Goal: Task Accomplishment & Management: Use online tool/utility

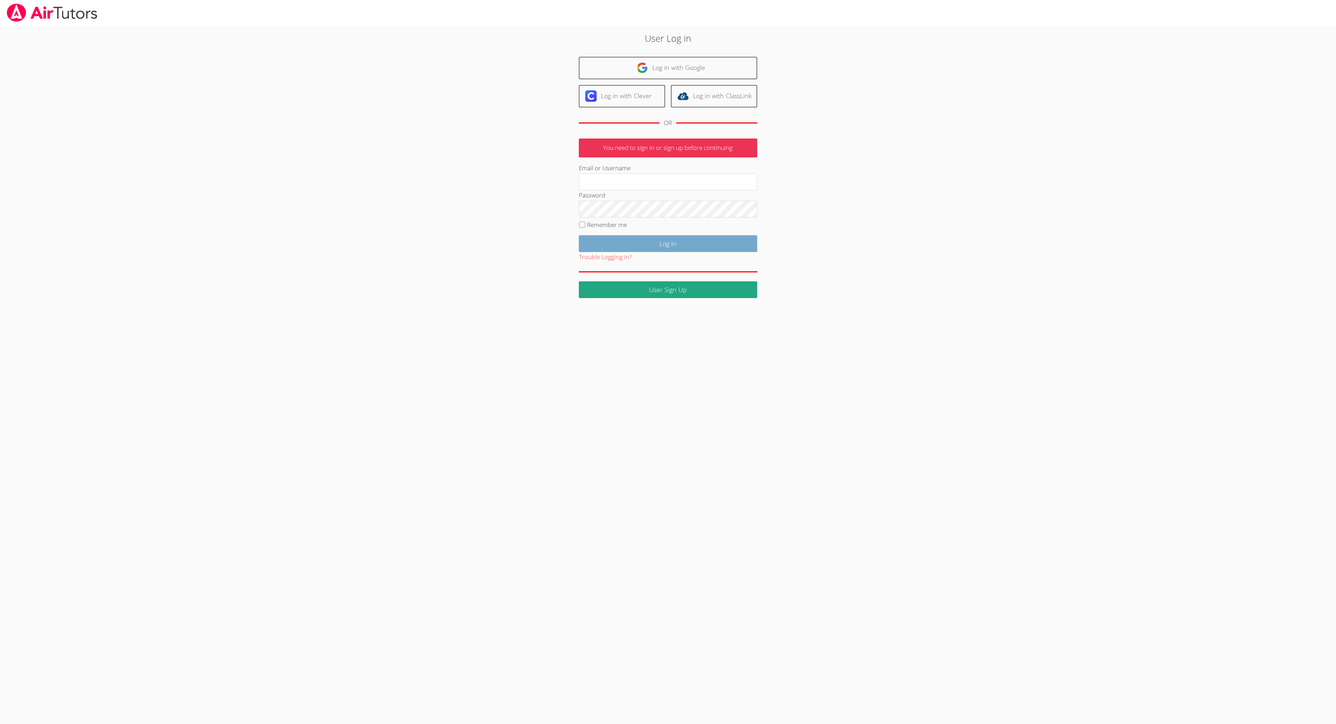
type input "[EMAIL_ADDRESS][DOMAIN_NAME]"
click at [622, 252] on input "Log in" at bounding box center [668, 243] width 178 height 17
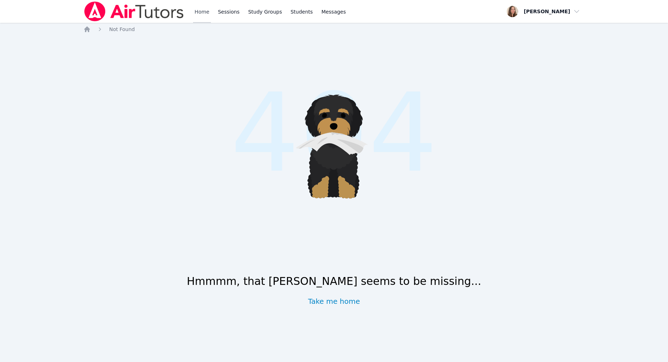
click at [211, 15] on link "Home" at bounding box center [201, 11] width 17 height 23
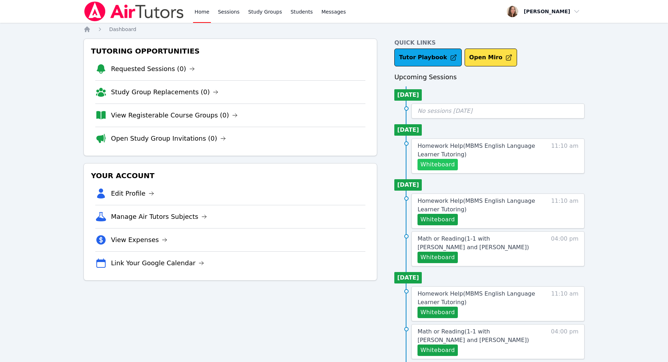
click at [456, 170] on button "Whiteboard" at bounding box center [438, 164] width 40 height 11
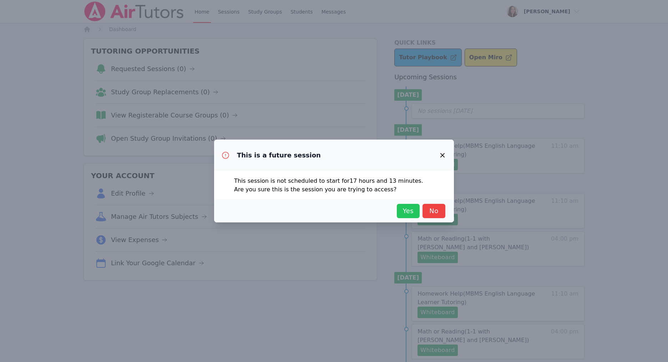
click at [416, 216] on span "Yes" at bounding box center [408, 211] width 16 height 10
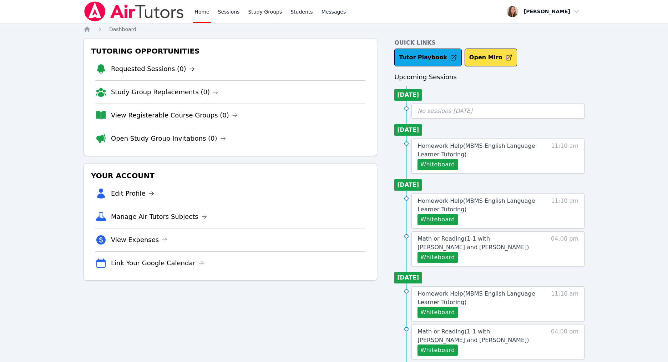
scroll to position [1, 0]
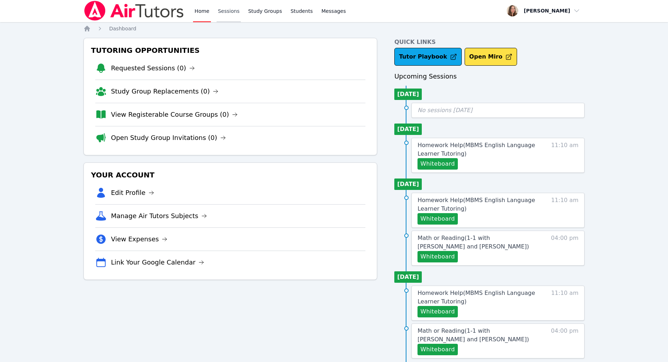
click at [241, 22] on link "Sessions" at bounding box center [229, 10] width 25 height 23
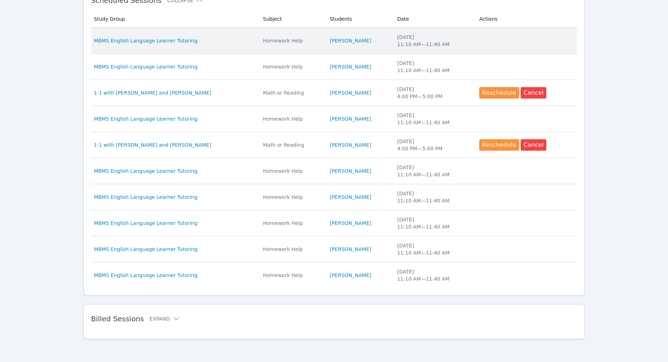
scroll to position [379, 0]
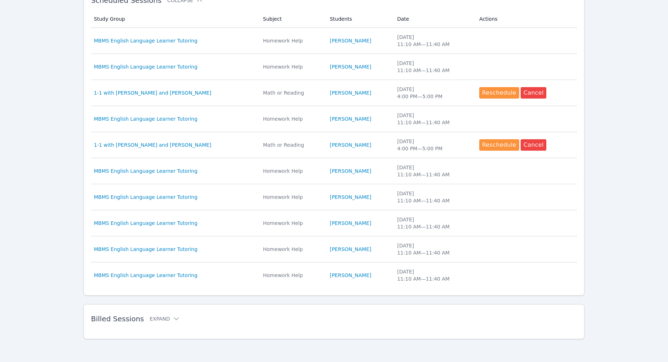
click at [162, 309] on div "Billed Sessions Expand" at bounding box center [322, 319] width 463 height 20
click at [165, 314] on div "Billed Sessions Expand" at bounding box center [322, 319] width 463 height 20
click at [162, 315] on button "Expand" at bounding box center [165, 318] width 30 height 7
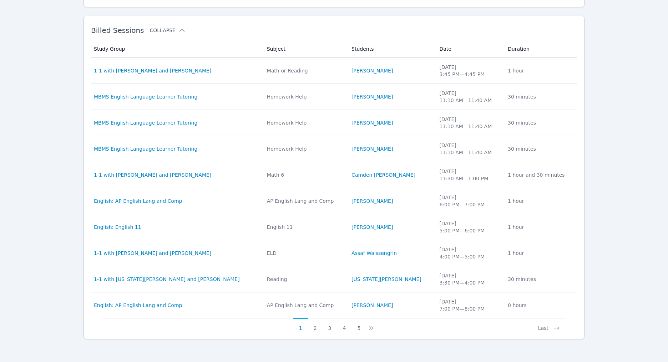
scroll to position [606, 0]
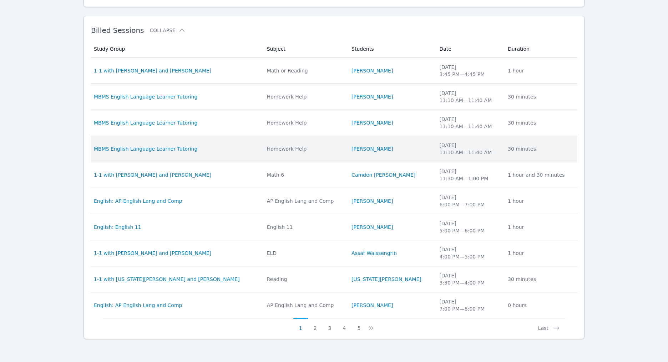
click at [335, 152] on div "Homework Help" at bounding box center [305, 148] width 76 height 7
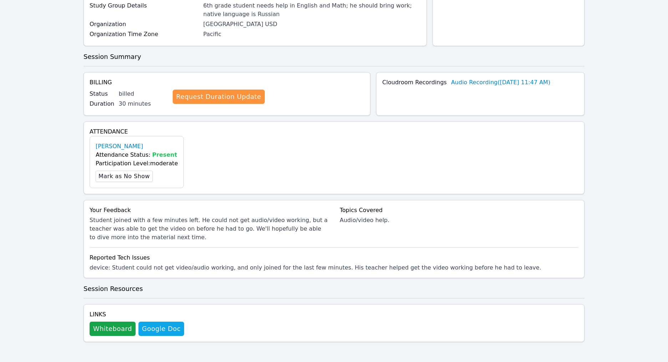
scroll to position [218, 0]
click at [132, 325] on button "Whiteboard" at bounding box center [113, 329] width 46 height 14
